Goal: Information Seeking & Learning: Learn about a topic

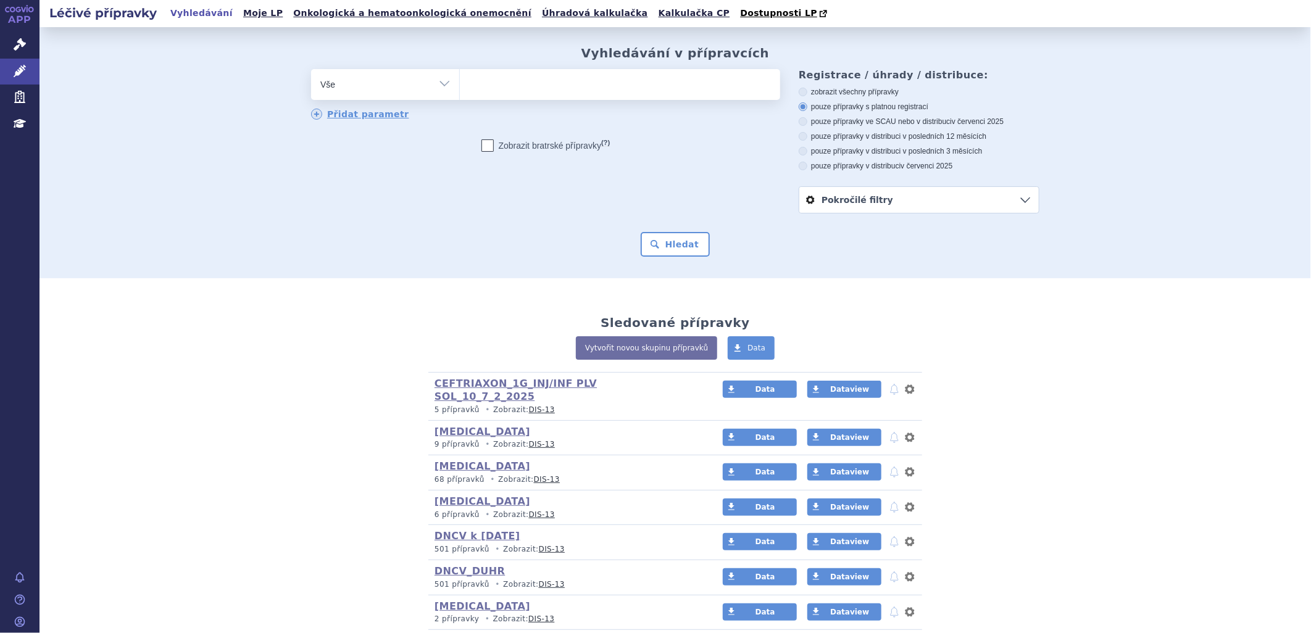
click at [469, 92] on li at bounding box center [472, 83] width 7 height 18
click at [460, 93] on select at bounding box center [459, 84] width 1 height 31
paste input "0208575"
type input "0208575"
select select "0208575"
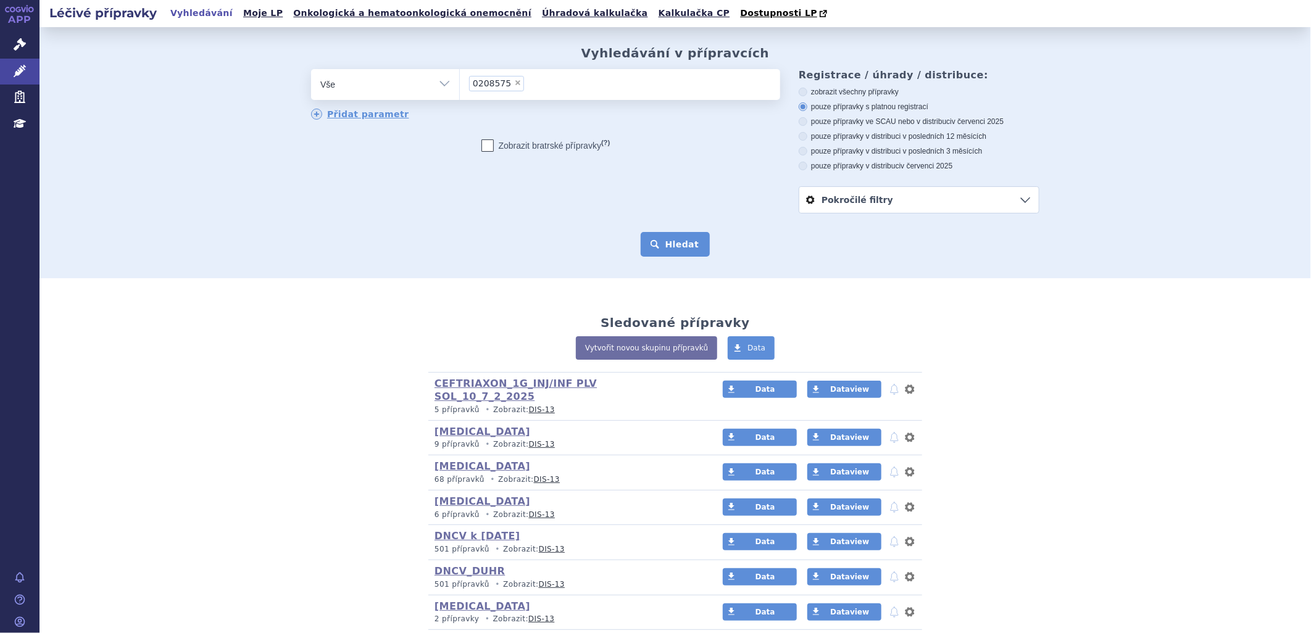
click at [661, 244] on button "Hledat" at bounding box center [676, 244] width 70 height 25
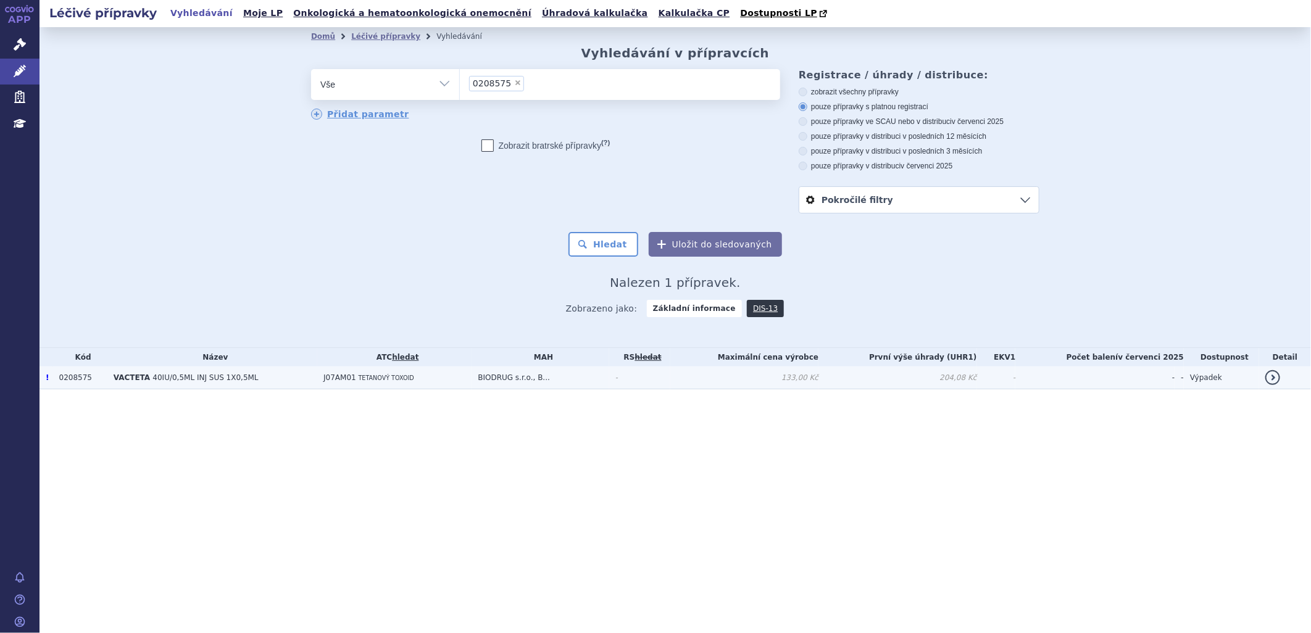
click at [157, 379] on span "40IU/0,5ML INJ SUS 1X0,5ML" at bounding box center [205, 377] width 106 height 9
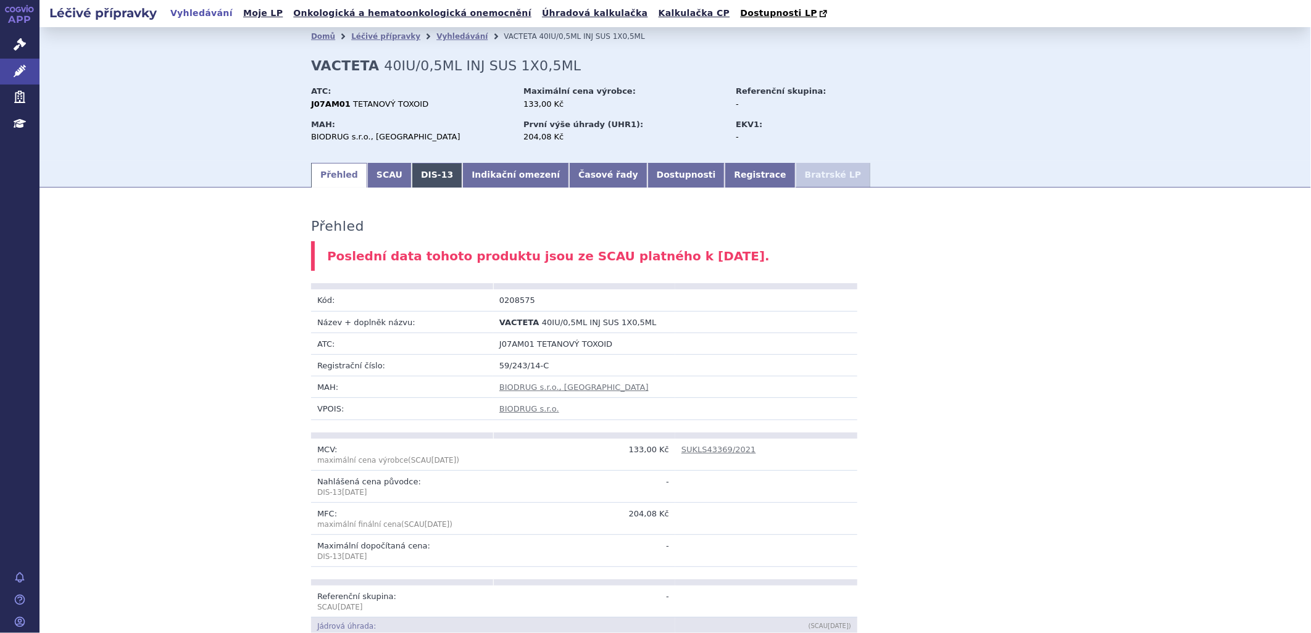
click at [423, 173] on link "DIS-13" at bounding box center [437, 175] width 51 height 25
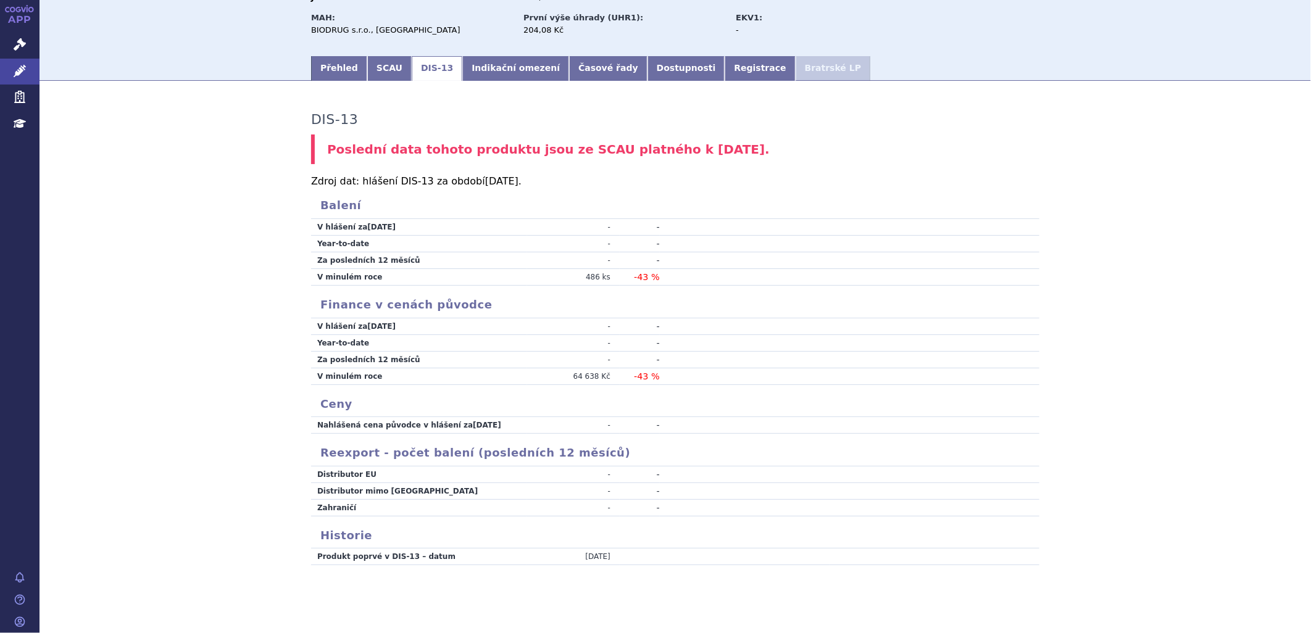
scroll to position [115, 0]
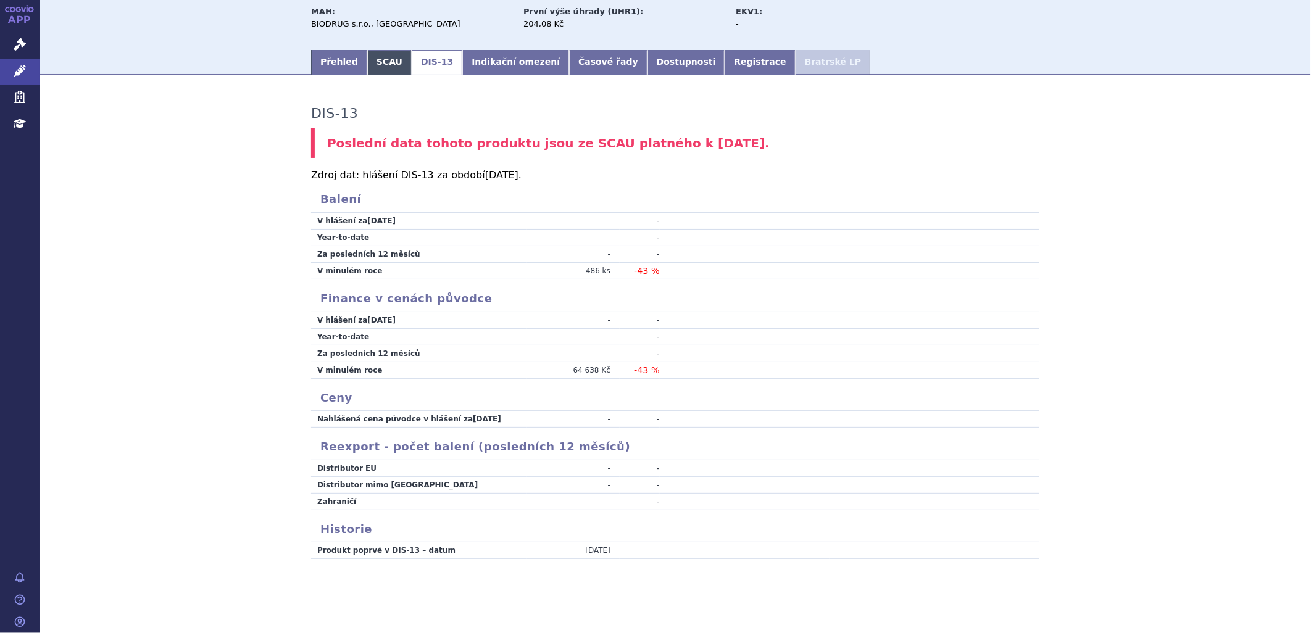
click at [372, 62] on link "SCAU" at bounding box center [389, 62] width 44 height 25
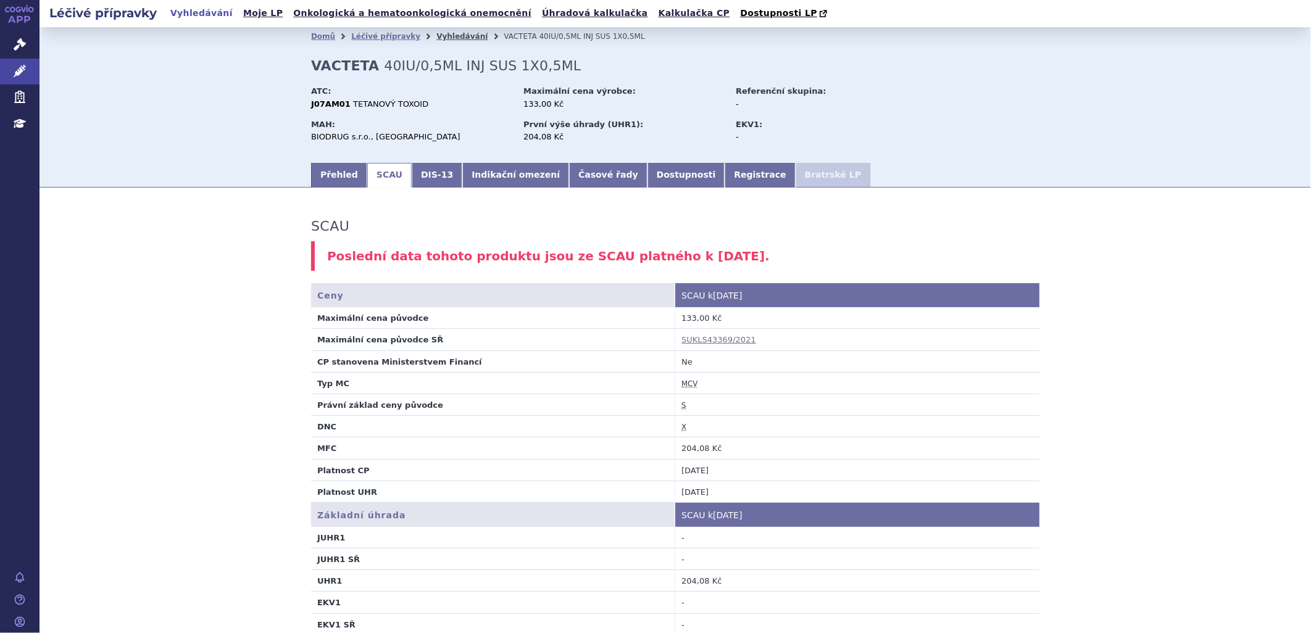
click at [446, 38] on link "Vyhledávání" at bounding box center [461, 36] width 51 height 9
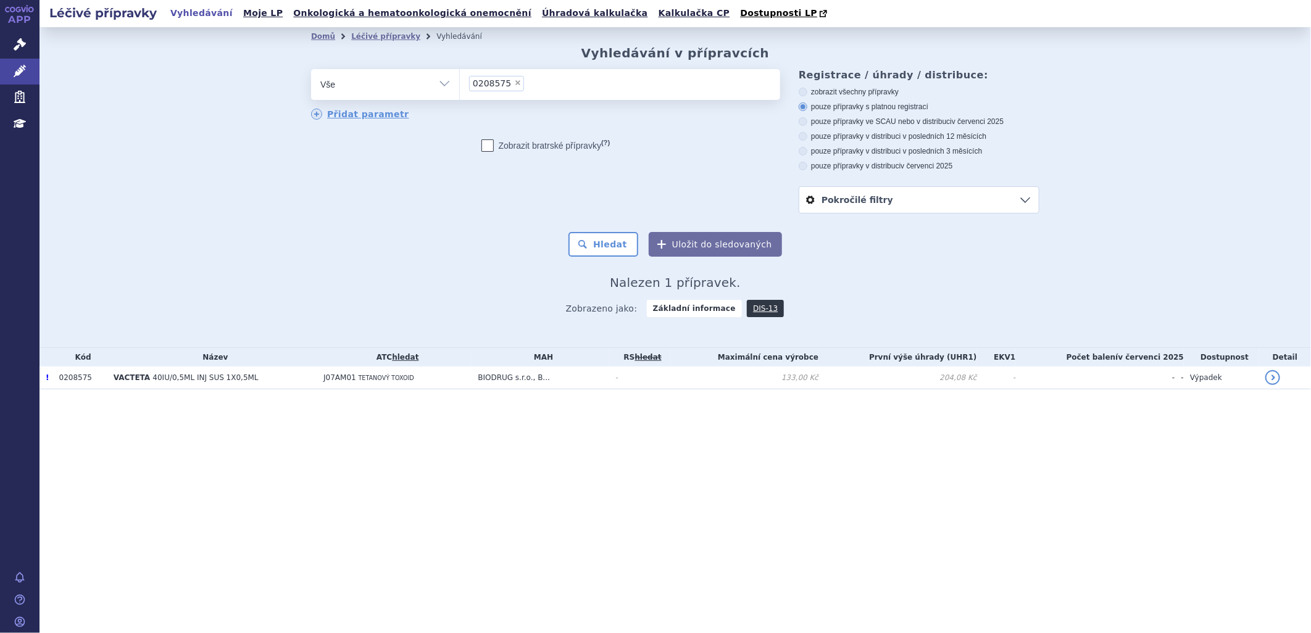
click at [514, 82] on span "×" at bounding box center [517, 82] width 7 height 7
click at [460, 82] on select "0208575" at bounding box center [459, 84] width 1 height 31
select select
type input "kal"
type input "kaln"
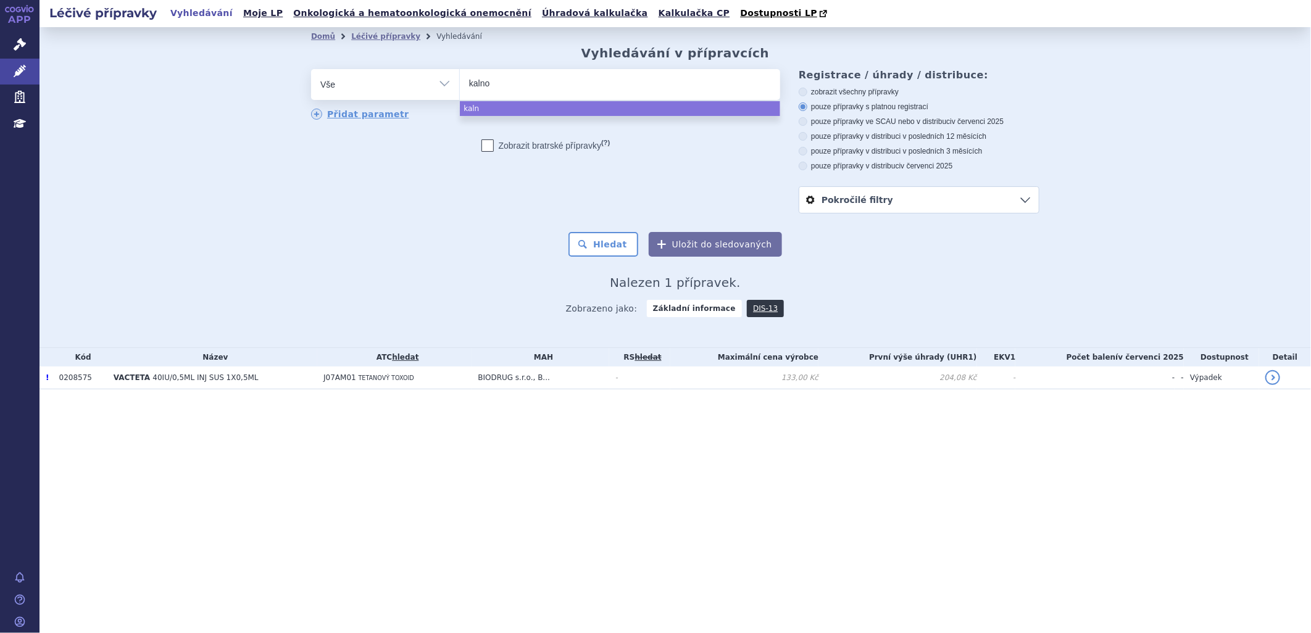
type input "kalnor"
type input "kalnorm"
type input "kalnormin"
select select "kalnormin"
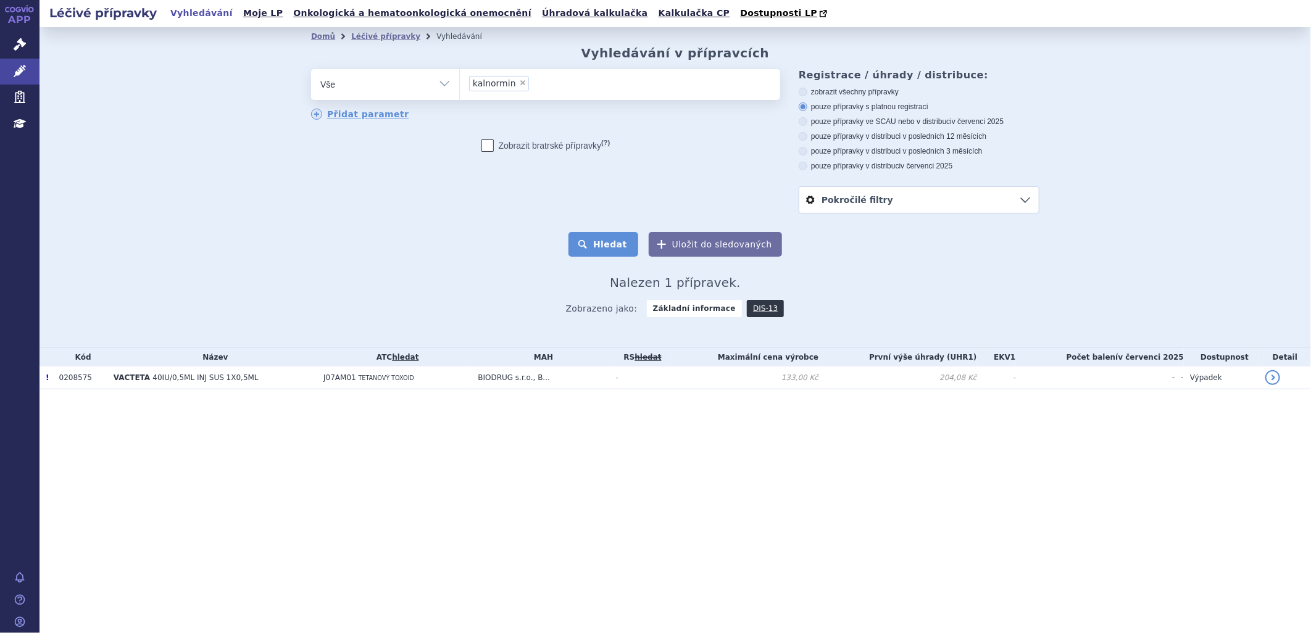
drag, startPoint x: 600, startPoint y: 235, endPoint x: 604, endPoint y: 242, distance: 7.7
click at [601, 235] on button "Hledat" at bounding box center [603, 244] width 70 height 25
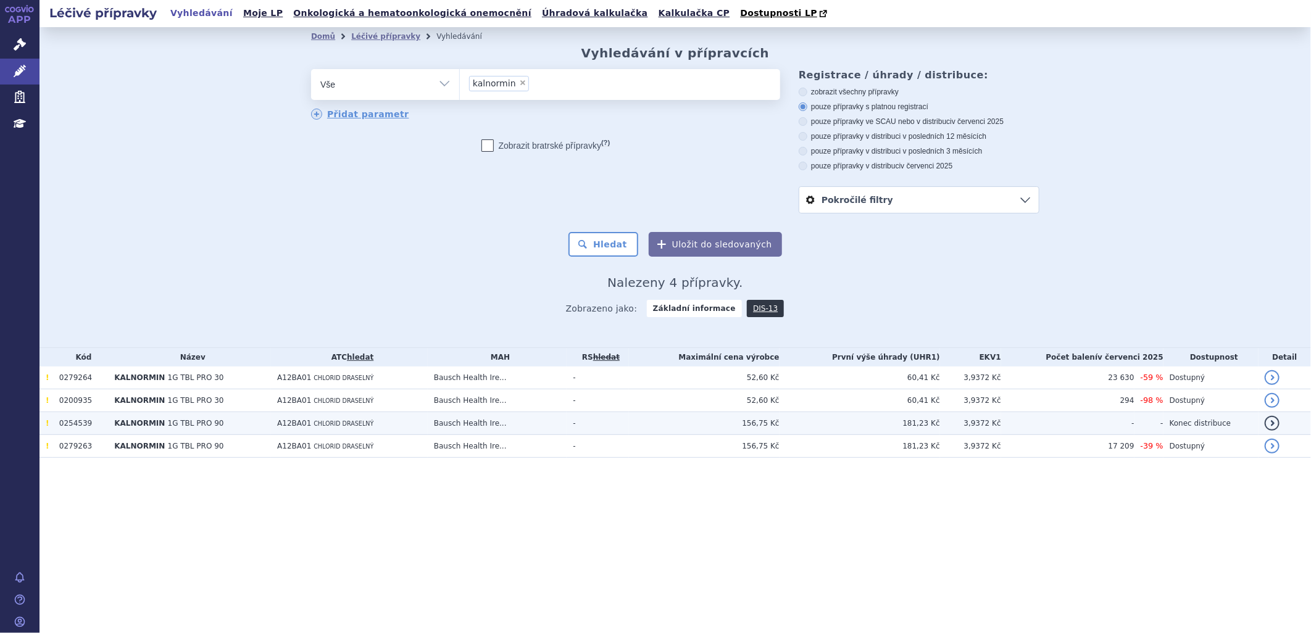
click at [173, 428] on span "1G TBL PRO 90" at bounding box center [196, 423] width 56 height 9
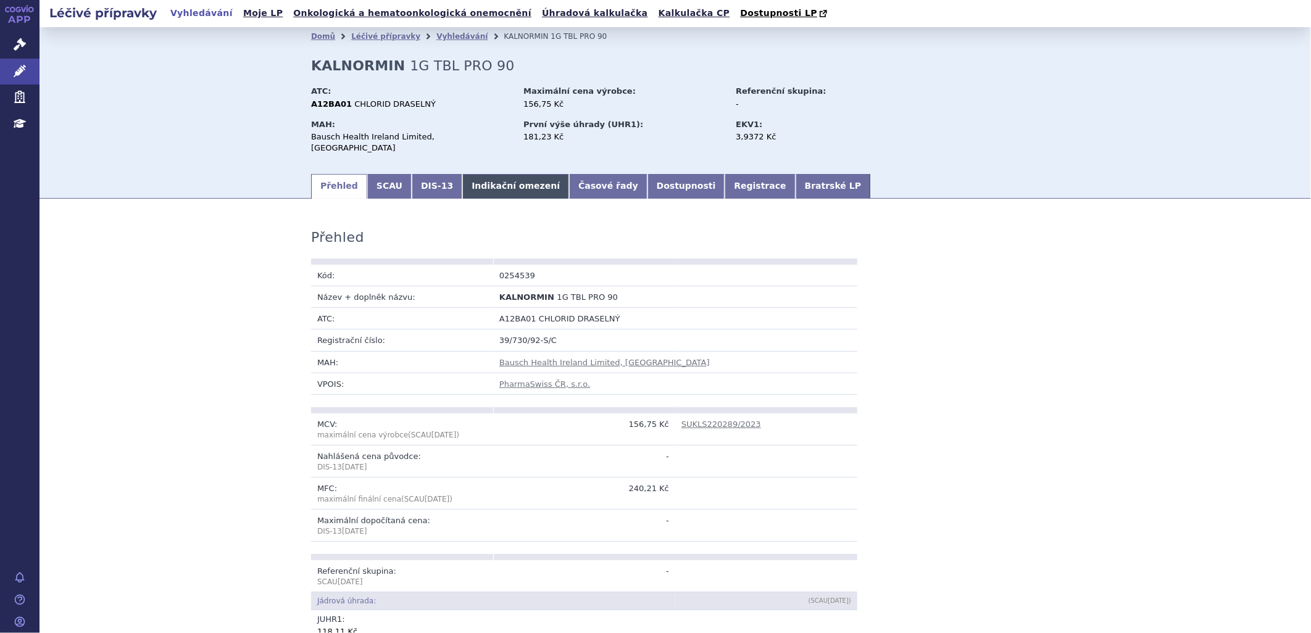
click at [462, 174] on link "Indikační omezení" at bounding box center [515, 186] width 107 height 25
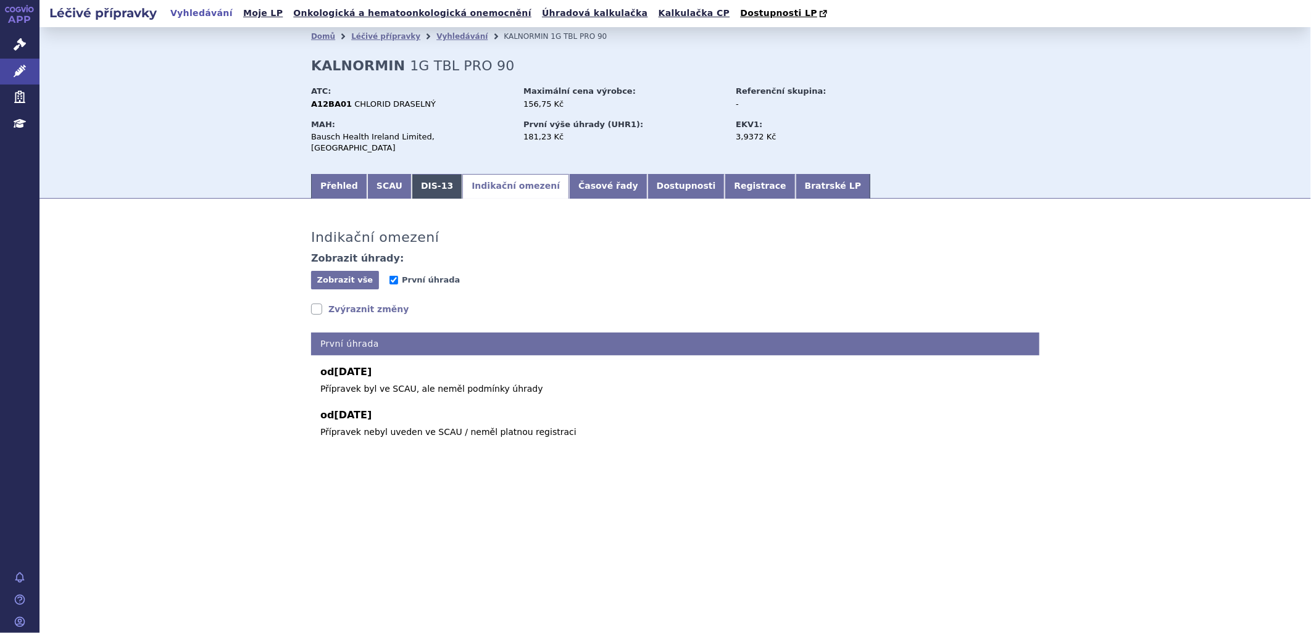
click at [426, 179] on link "DIS-13" at bounding box center [437, 186] width 51 height 25
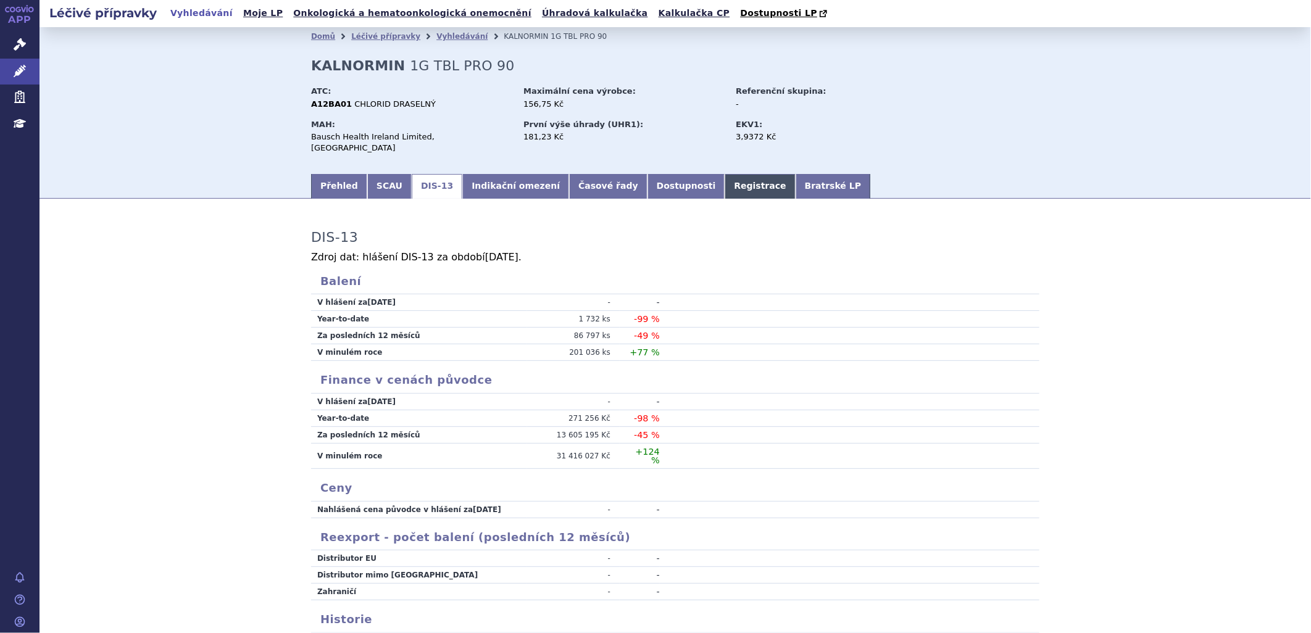
click at [725, 178] on link "Registrace" at bounding box center [760, 186] width 70 height 25
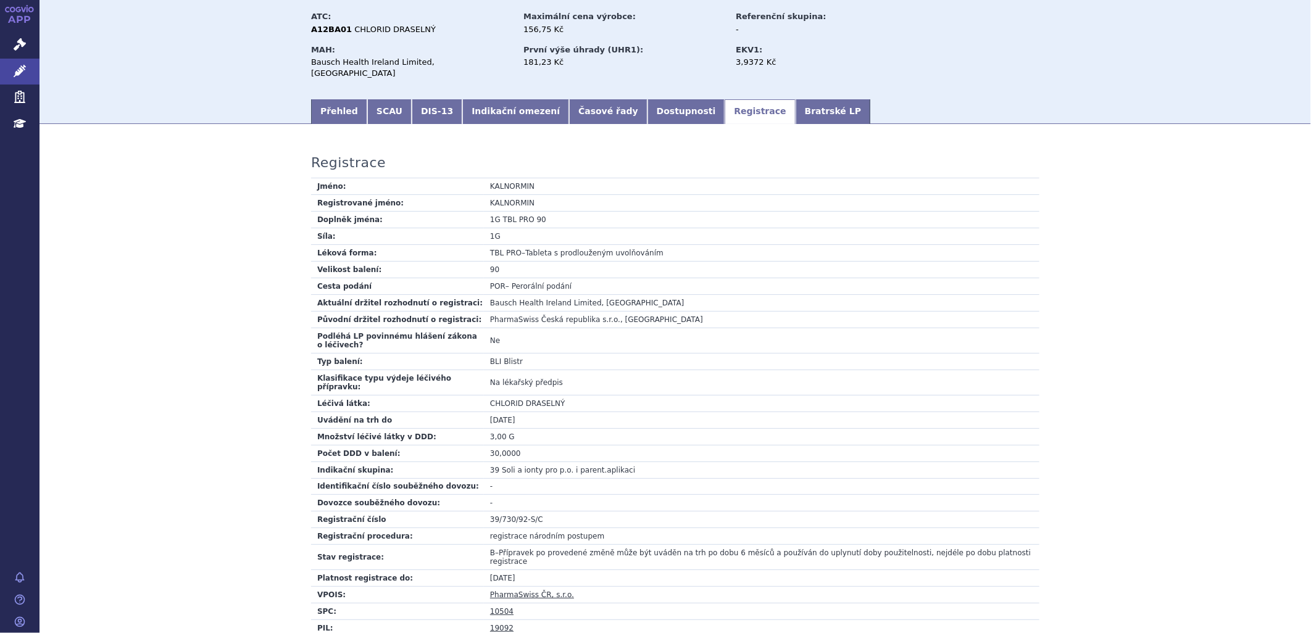
scroll to position [69, 0]
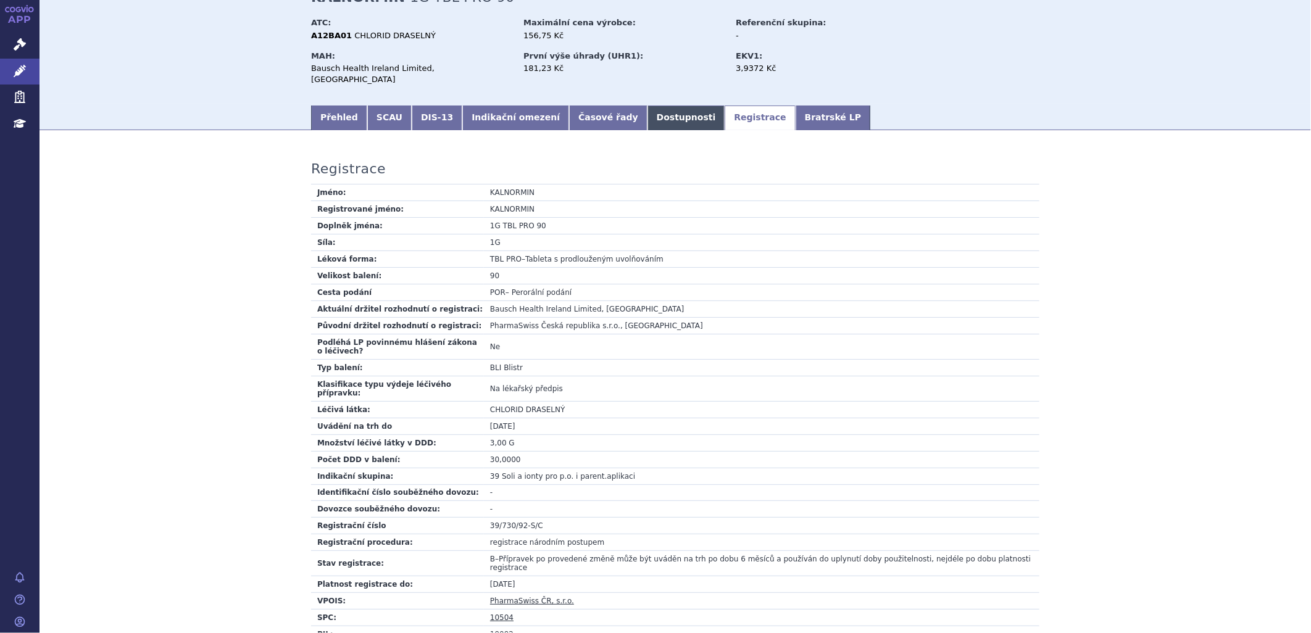
click at [647, 112] on link "Dostupnosti" at bounding box center [686, 118] width 78 height 25
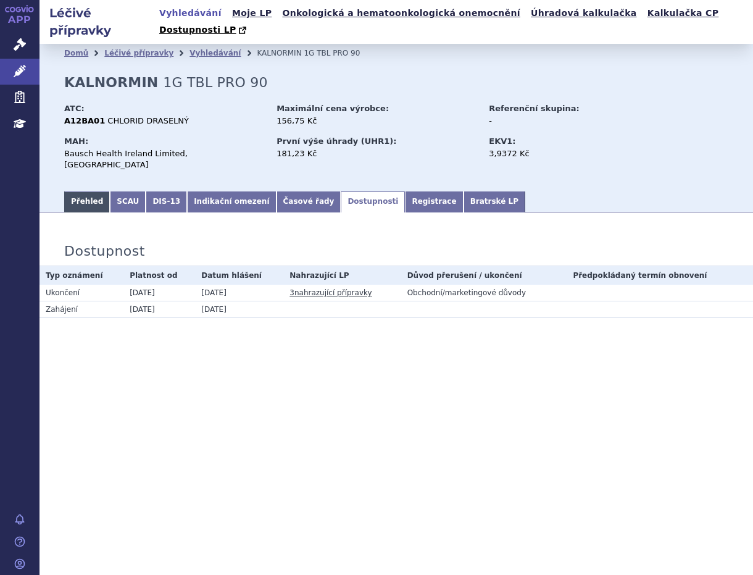
click at [89, 191] on link "Přehled" at bounding box center [87, 201] width 46 height 21
